Goal: Download file/media

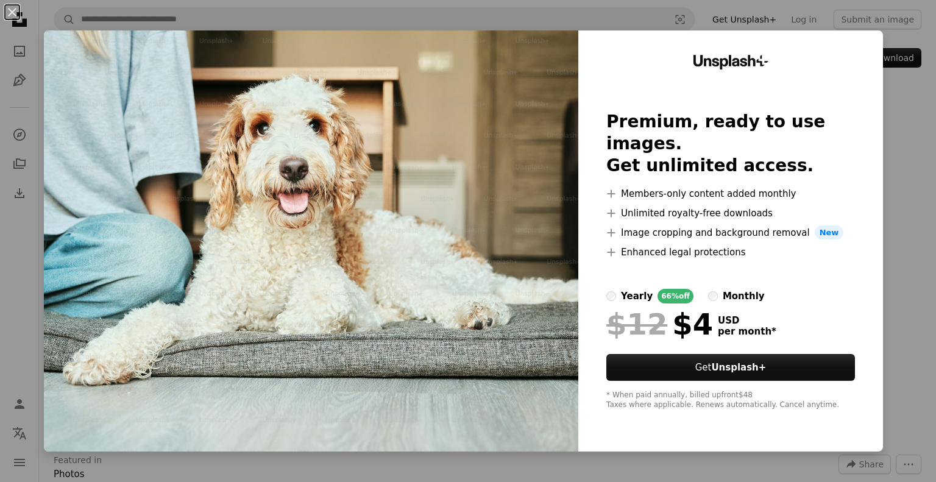
click at [904, 324] on div "An X shape Unsplash+ Premium, ready to use images. Get unlimited access. A plus…" at bounding box center [468, 241] width 936 height 482
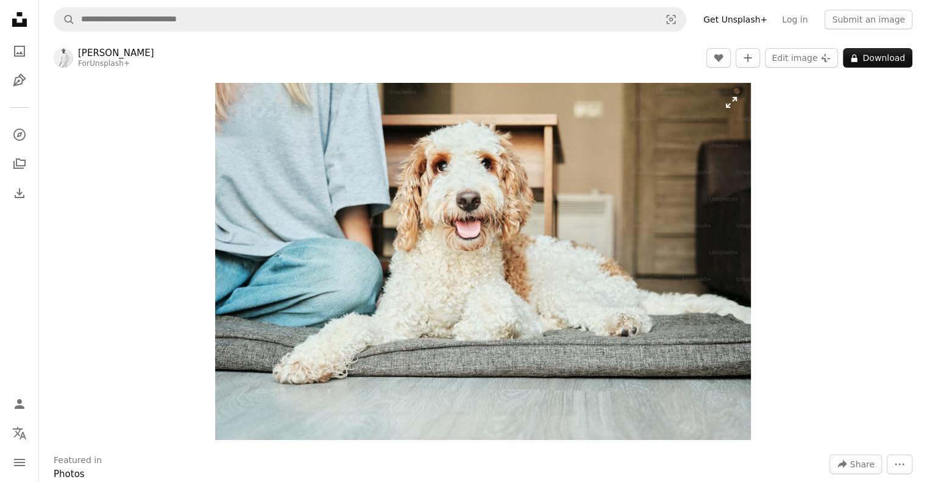
click at [487, 248] on img "Zoom in on this image" at bounding box center [483, 261] width 536 height 357
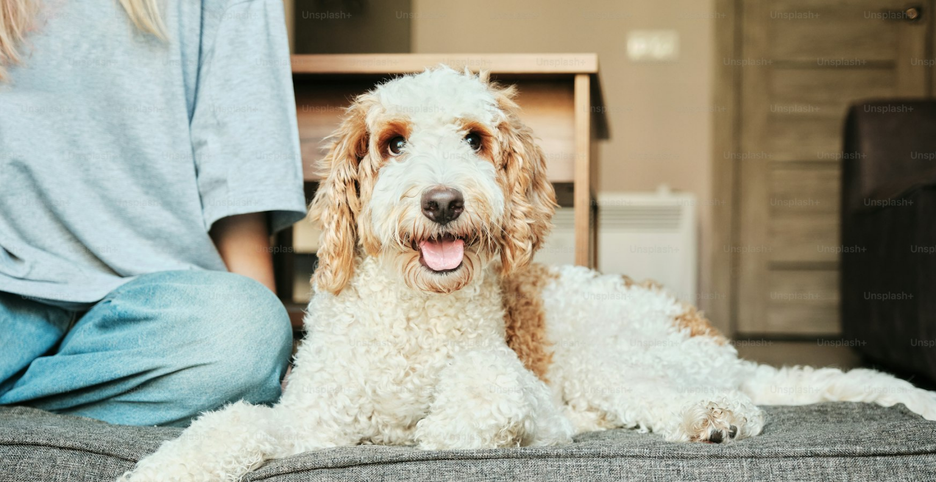
scroll to position [65, 0]
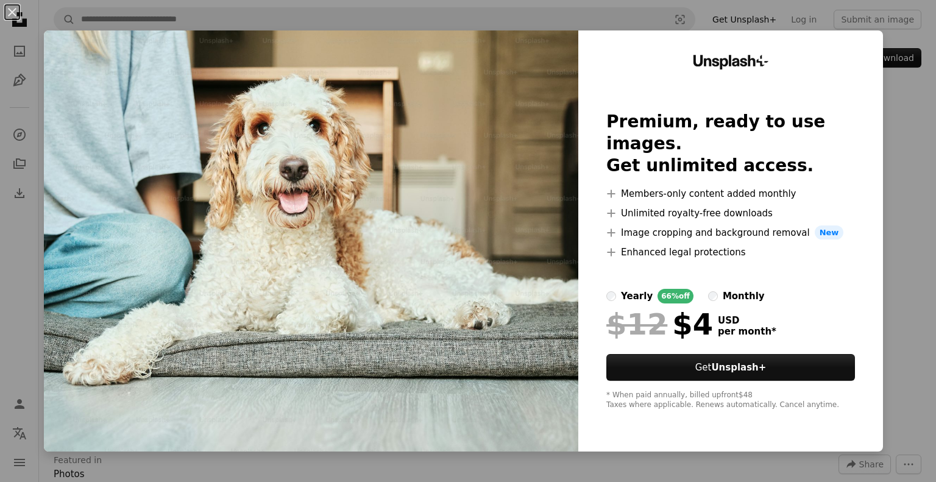
click at [907, 113] on div "An X shape Unsplash+ Premium, ready to use images. Get unlimited access. A plus…" at bounding box center [468, 241] width 936 height 482
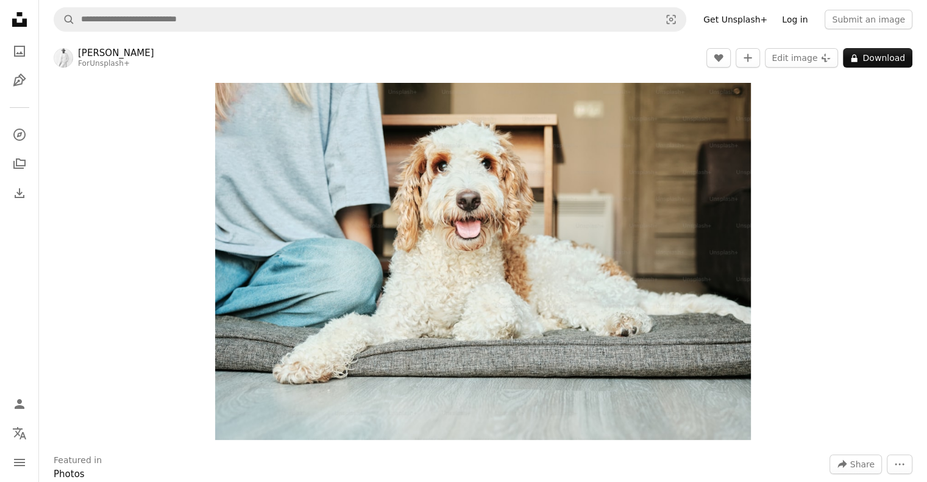
click at [797, 16] on link "Log in" at bounding box center [794, 19] width 40 height 19
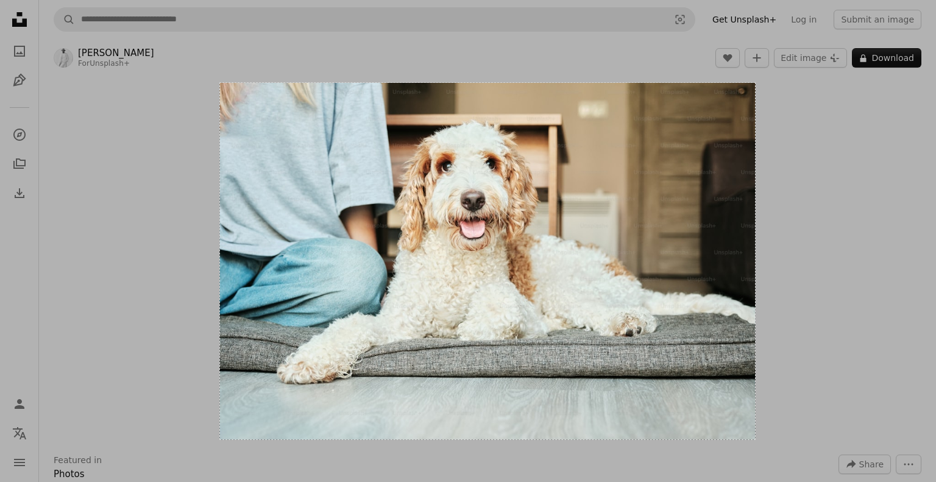
drag, startPoint x: 220, startPoint y: 83, endPoint x: 755, endPoint y: 439, distance: 642.9
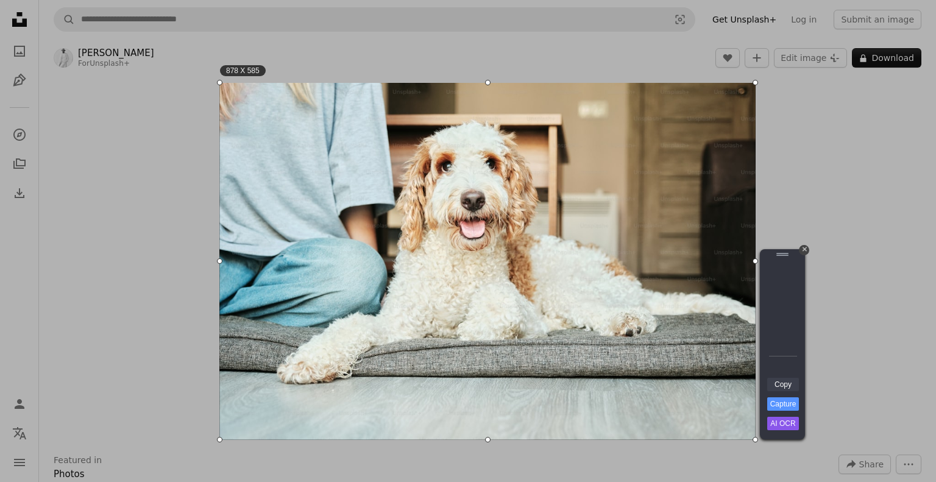
click at [785, 389] on link "Copy" at bounding box center [783, 384] width 32 height 13
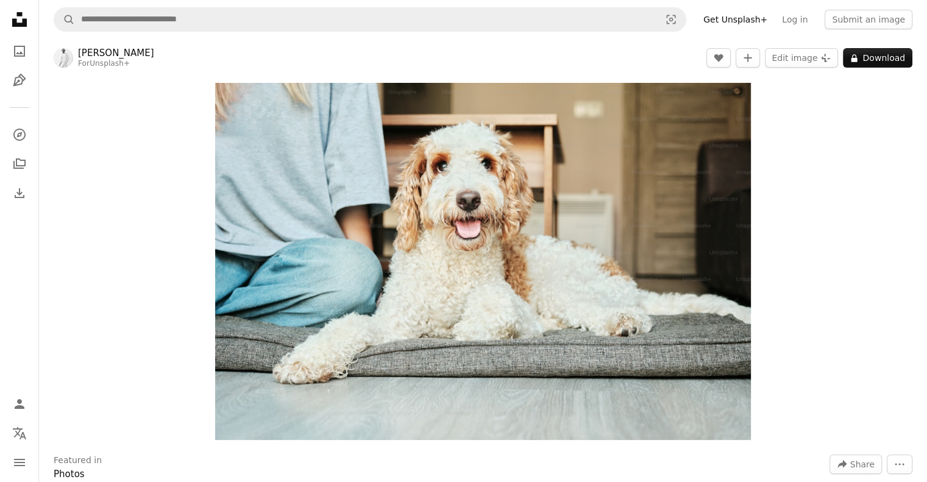
click at [810, 335] on div "Zoom in" at bounding box center [483, 261] width 888 height 369
